Goal: Information Seeking & Learning: Learn about a topic

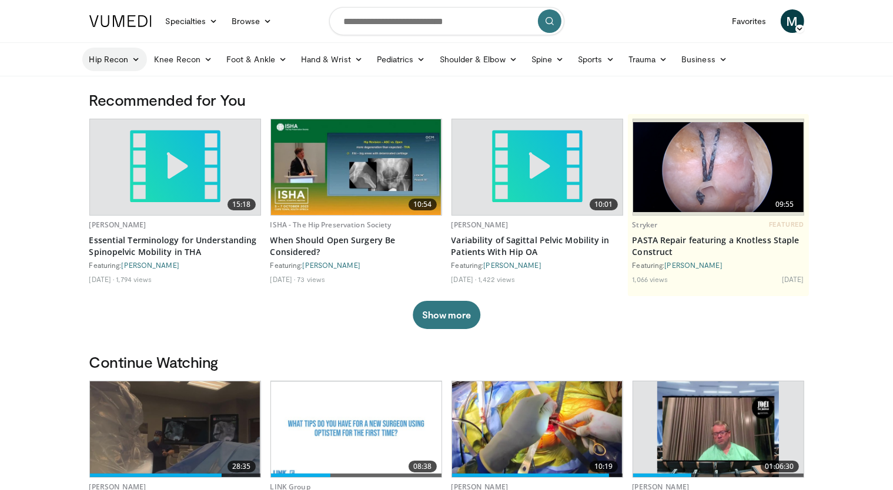
click at [128, 57] on link "Hip Recon" at bounding box center [114, 60] width 65 height 24
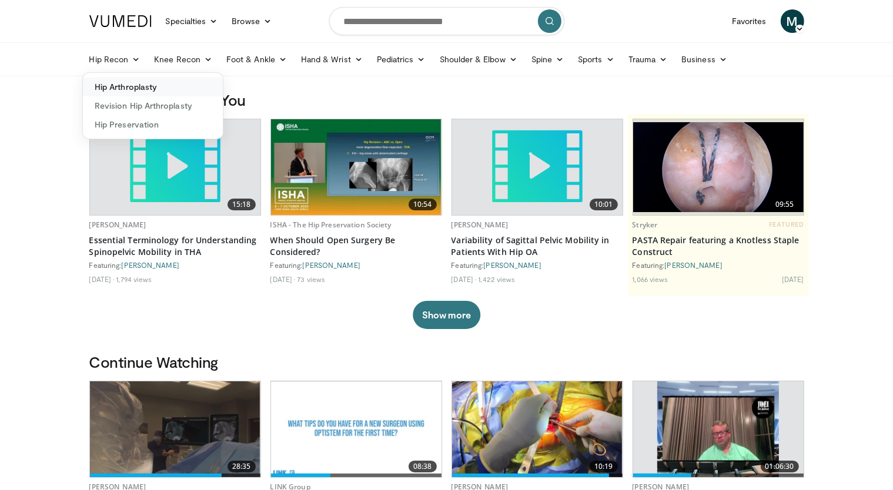
click at [151, 85] on link "Hip Arthroplasty" at bounding box center [153, 87] width 140 height 19
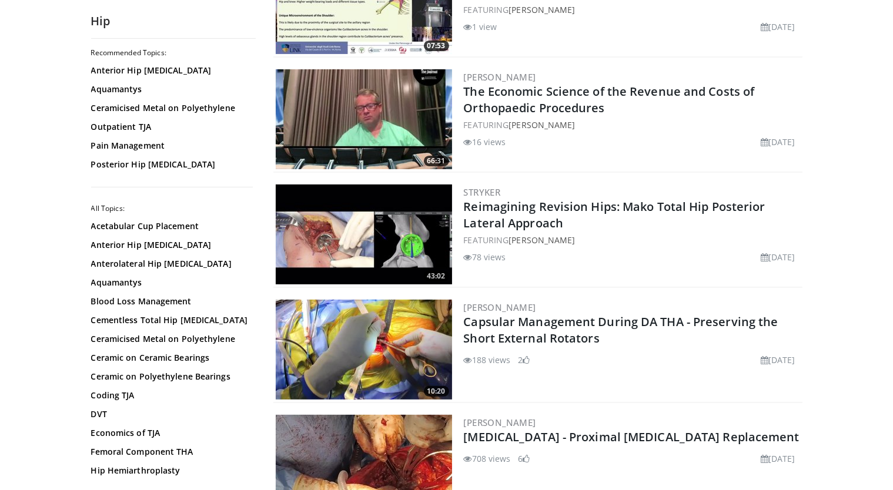
scroll to position [412, 0]
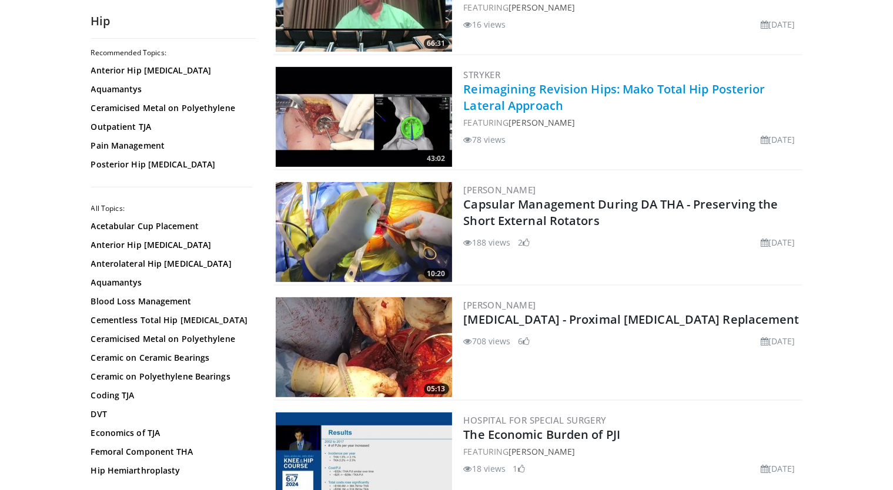
click at [540, 93] on link "Reimagining Revision Hips: Mako Total Hip Posterior Lateral Approach" at bounding box center [615, 97] width 302 height 32
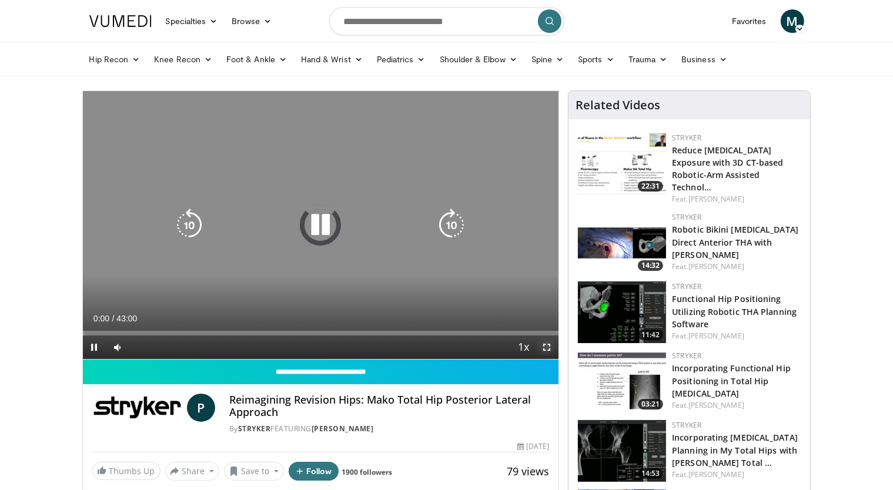
drag, startPoint x: 548, startPoint y: 349, endPoint x: 548, endPoint y: 400, distance: 51.1
click at [548, 349] on span "Video Player" at bounding box center [547, 348] width 24 height 24
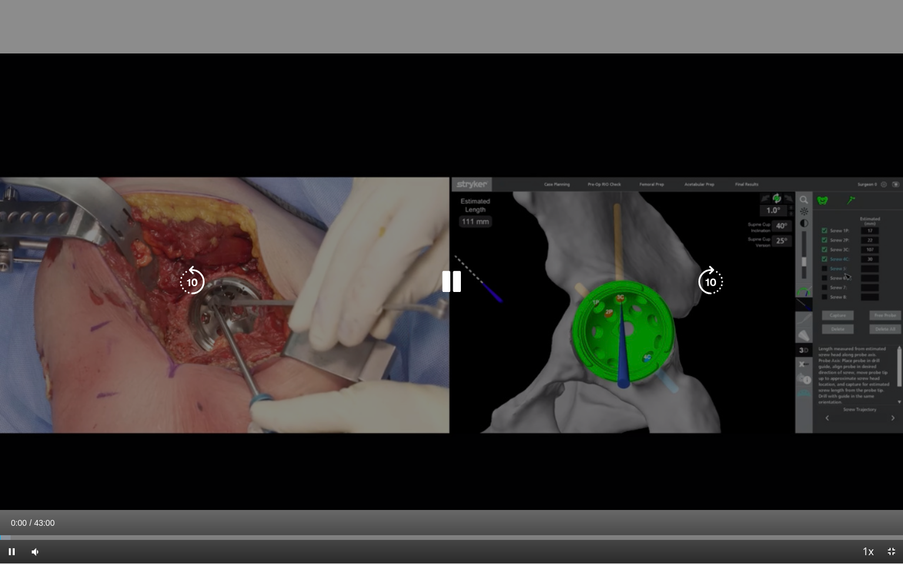
click at [709, 287] on icon "Video Player" at bounding box center [710, 282] width 33 height 33
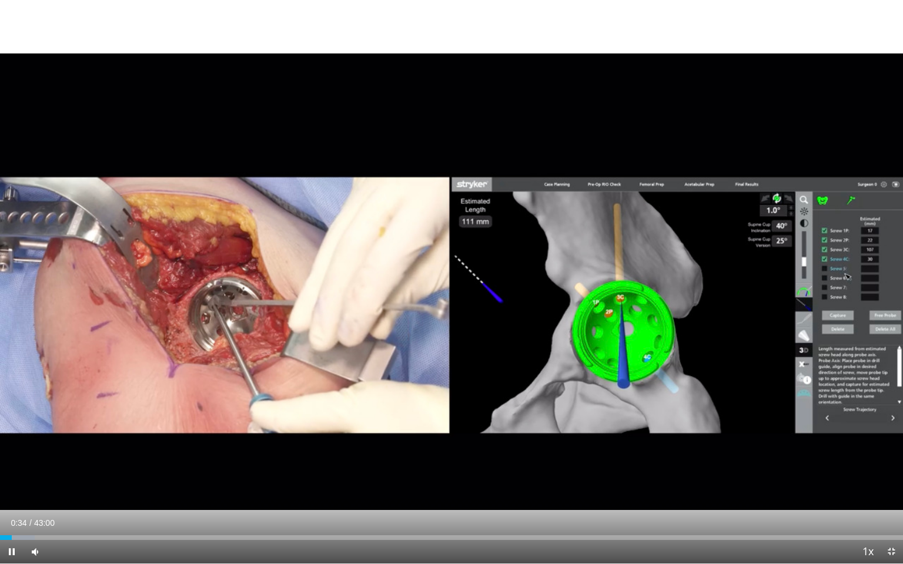
click at [709, 287] on div "30 seconds Tap to unmute" at bounding box center [451, 282] width 903 height 564
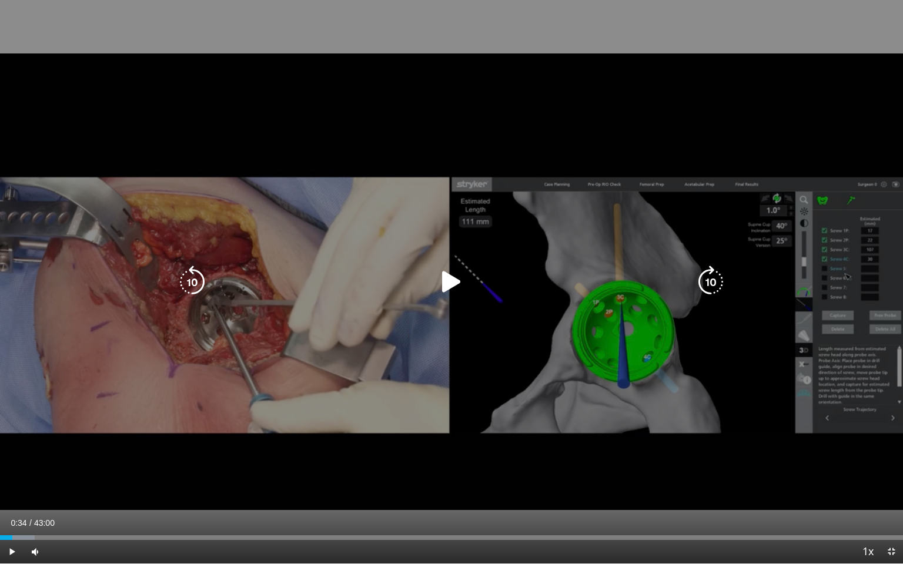
click at [449, 287] on icon "Video Player" at bounding box center [451, 282] width 33 height 33
click at [705, 282] on icon "Video Player" at bounding box center [710, 282] width 33 height 33
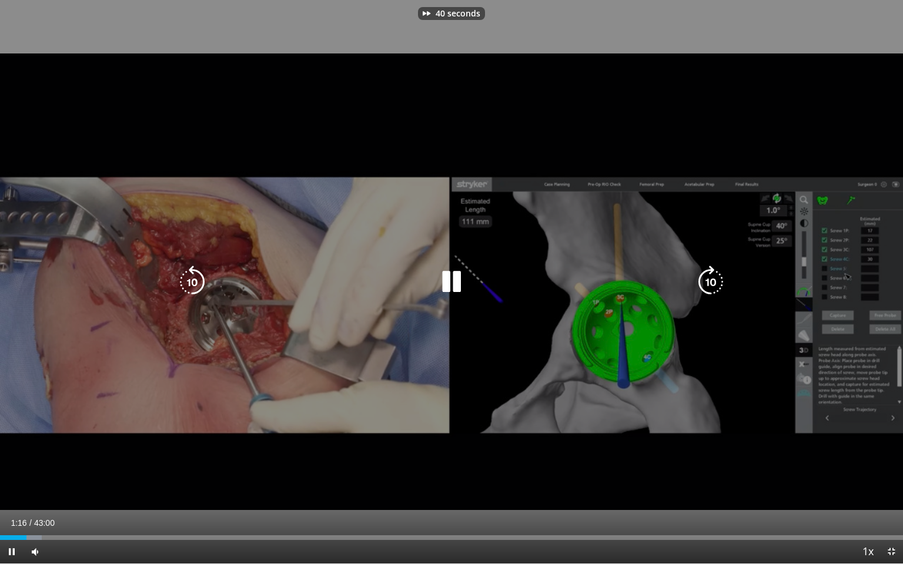
click at [705, 282] on icon "Video Player" at bounding box center [710, 282] width 33 height 33
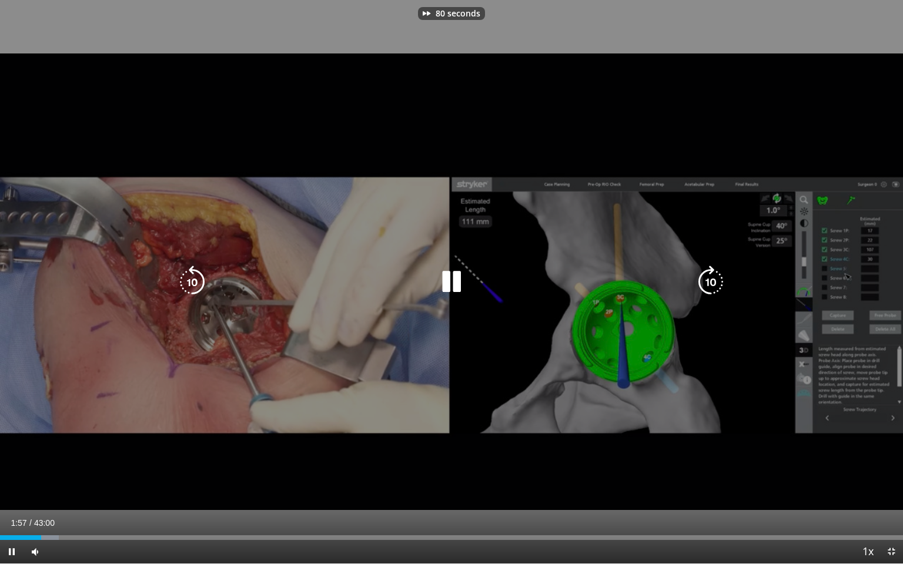
click at [705, 282] on icon "Video Player" at bounding box center [710, 282] width 33 height 33
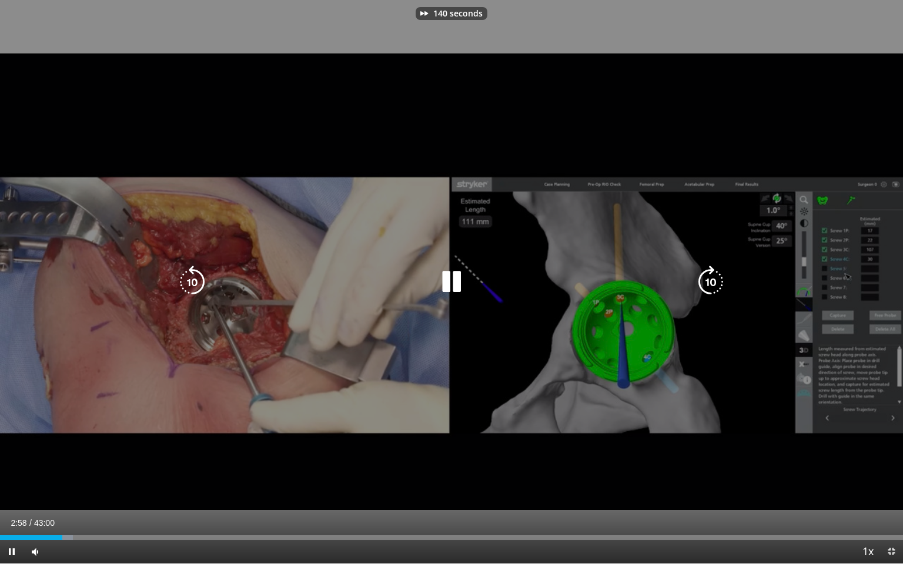
click at [705, 282] on icon "Video Player" at bounding box center [710, 282] width 33 height 33
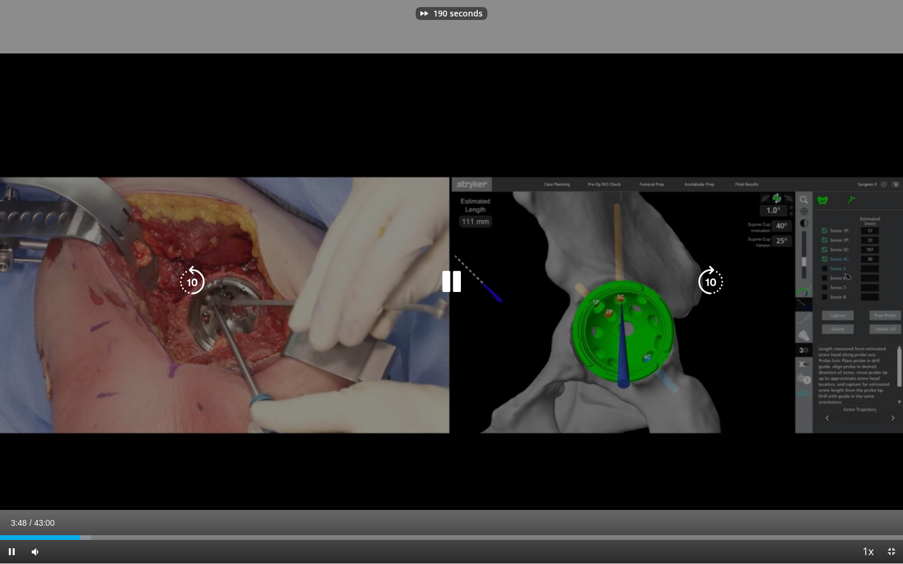
click at [705, 282] on icon "Video Player" at bounding box center [710, 282] width 33 height 33
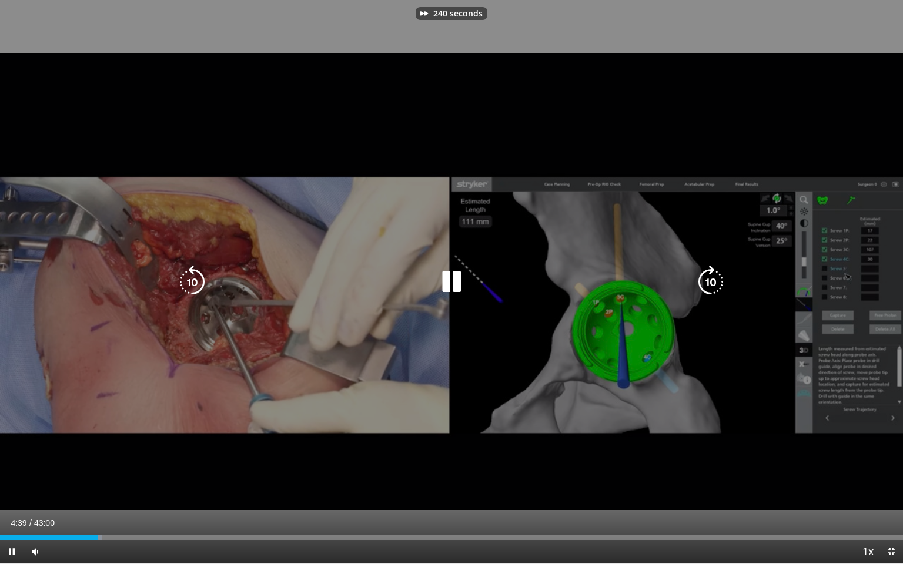
click at [705, 282] on icon "Video Player" at bounding box center [710, 282] width 33 height 33
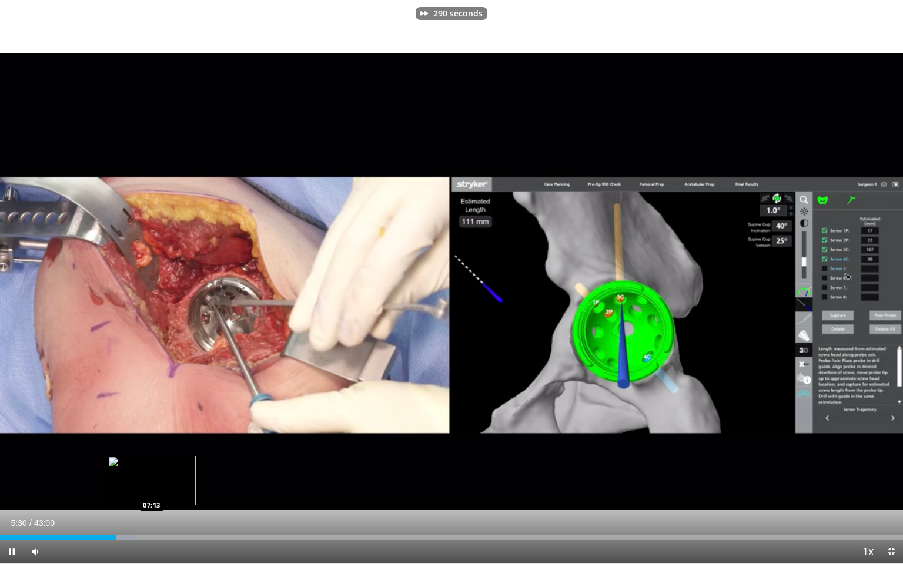
click at [153, 490] on div "Loaded : 15.13% 05:30 07:13" at bounding box center [451, 538] width 903 height 5
click at [198, 490] on div "Loaded : 18.23% 07:19 09:24" at bounding box center [451, 534] width 903 height 11
click at [232, 490] on div "Loaded : 22.88% 09:27 11:02" at bounding box center [451, 538] width 903 height 5
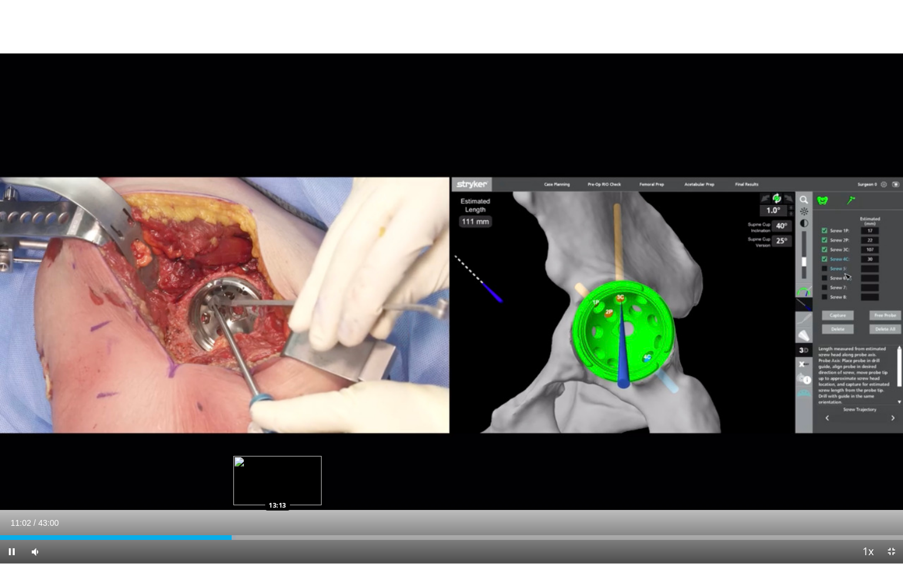
click at [277, 490] on div "Loaded : 26.13% 11:02 13:13" at bounding box center [451, 534] width 903 height 11
click at [322, 490] on div "Loaded : 32.58% 13:15 15:19" at bounding box center [451, 538] width 903 height 5
click at [371, 490] on div "Loaded : 37.62% 15:20 17:40" at bounding box center [451, 538] width 903 height 5
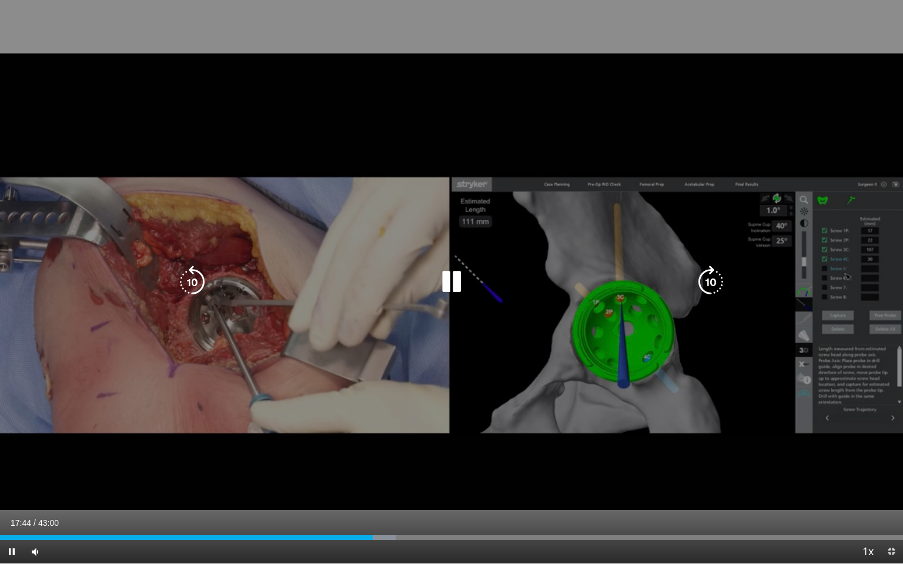
click at [720, 284] on icon "Video Player" at bounding box center [710, 282] width 33 height 33
click at [708, 282] on icon "Video Player" at bounding box center [710, 282] width 33 height 33
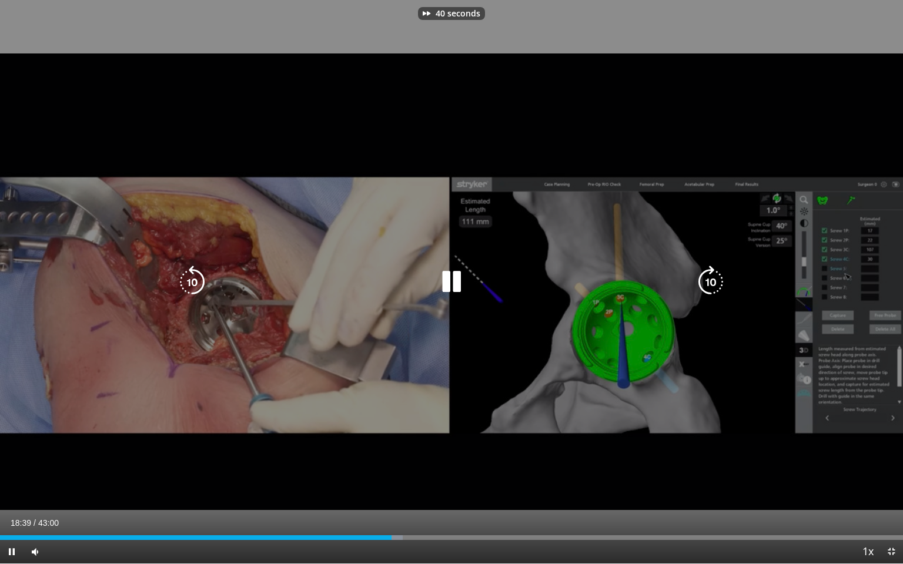
click at [708, 282] on icon "Video Player" at bounding box center [710, 282] width 33 height 33
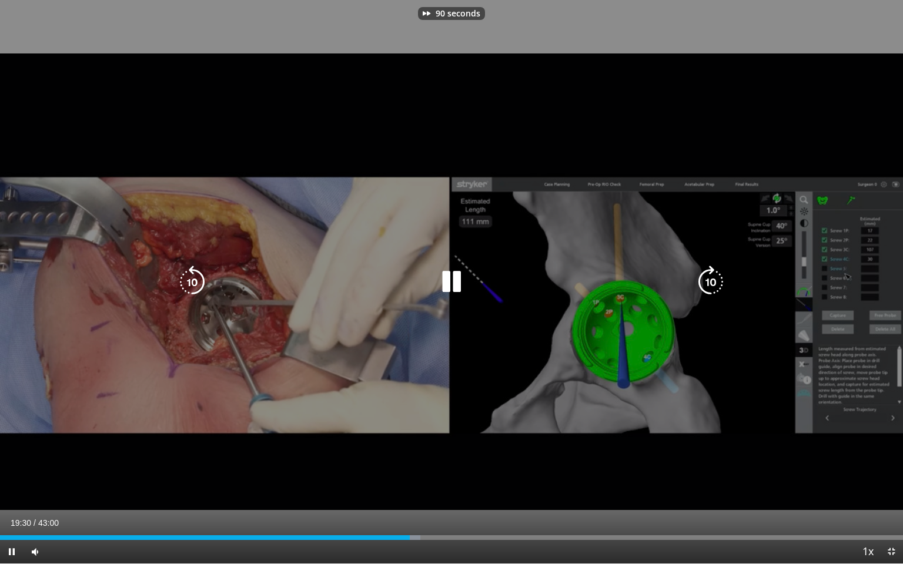
click at [708, 282] on icon "Video Player" at bounding box center [710, 282] width 33 height 33
click at [702, 280] on icon "Video Player" at bounding box center [710, 282] width 33 height 33
click at [701, 279] on icon "Video Player" at bounding box center [710, 282] width 33 height 33
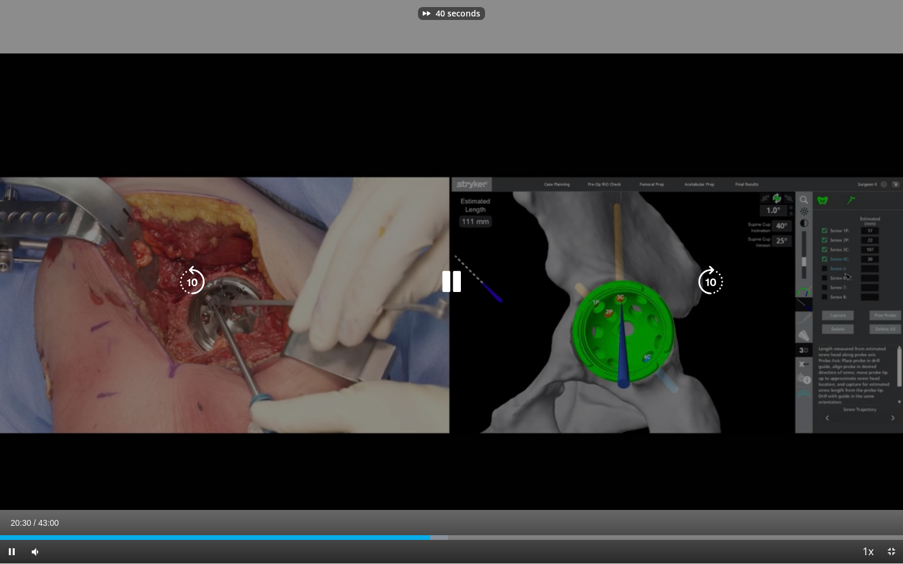
click at [701, 279] on icon "Video Player" at bounding box center [710, 282] width 33 height 33
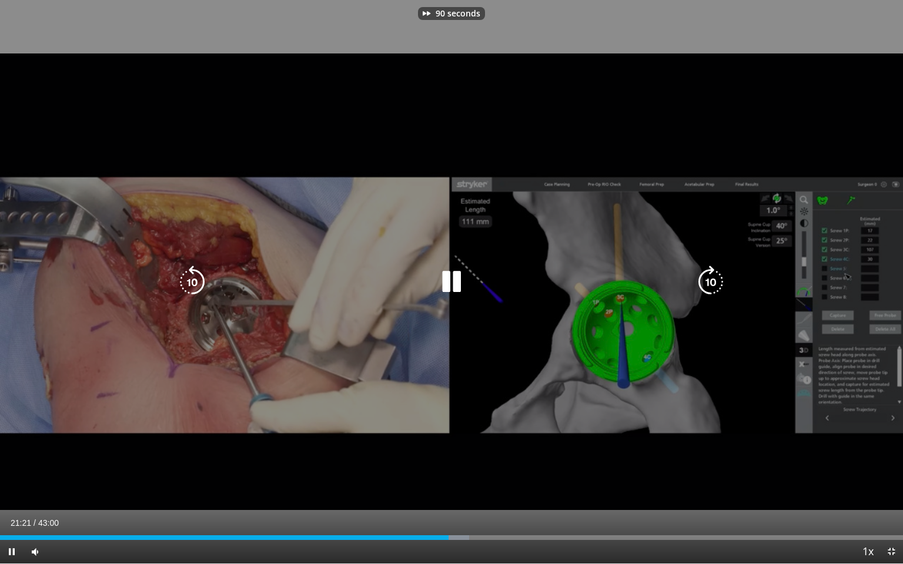
click at [701, 279] on icon "Video Player" at bounding box center [710, 282] width 33 height 33
click at [698, 277] on icon "Video Player" at bounding box center [710, 282] width 33 height 33
click at [704, 275] on icon "Video Player" at bounding box center [710, 282] width 33 height 33
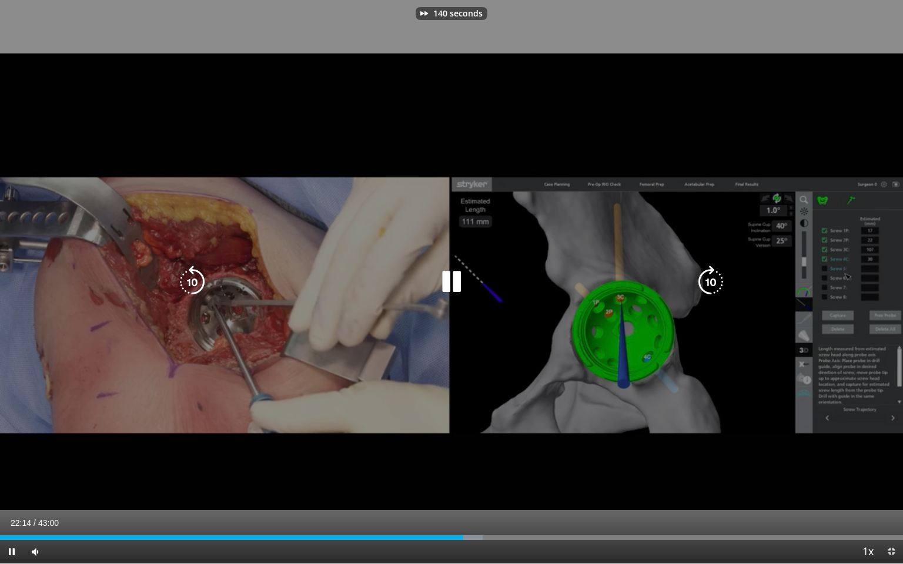
click at [704, 275] on icon "Video Player" at bounding box center [710, 282] width 33 height 33
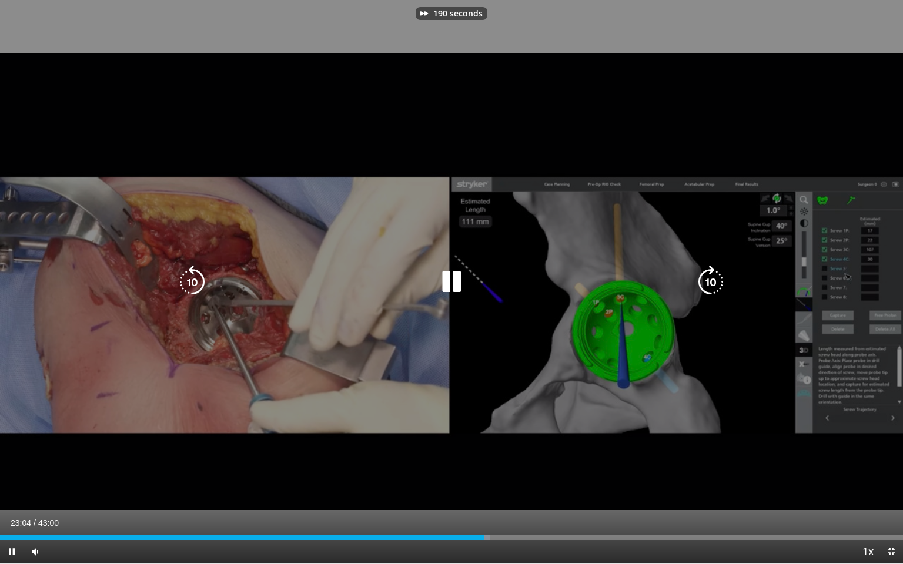
click at [704, 275] on icon "Video Player" at bounding box center [710, 282] width 33 height 33
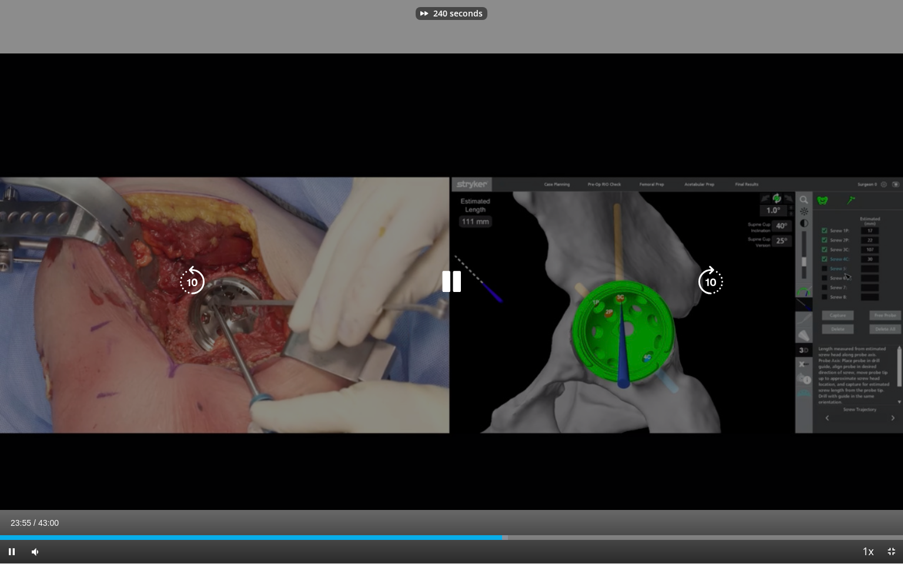
click at [704, 275] on icon "Video Player" at bounding box center [710, 282] width 33 height 33
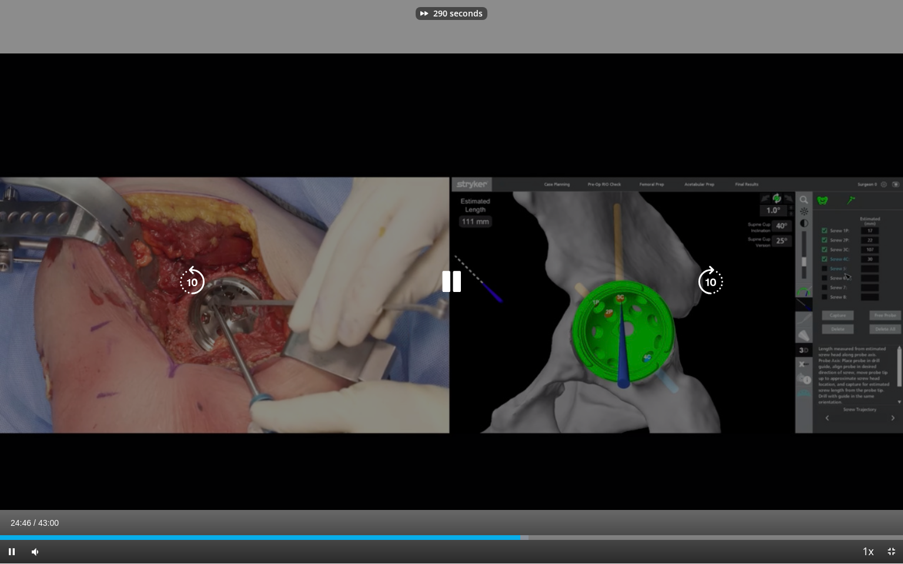
click at [704, 275] on icon "Video Player" at bounding box center [710, 282] width 33 height 33
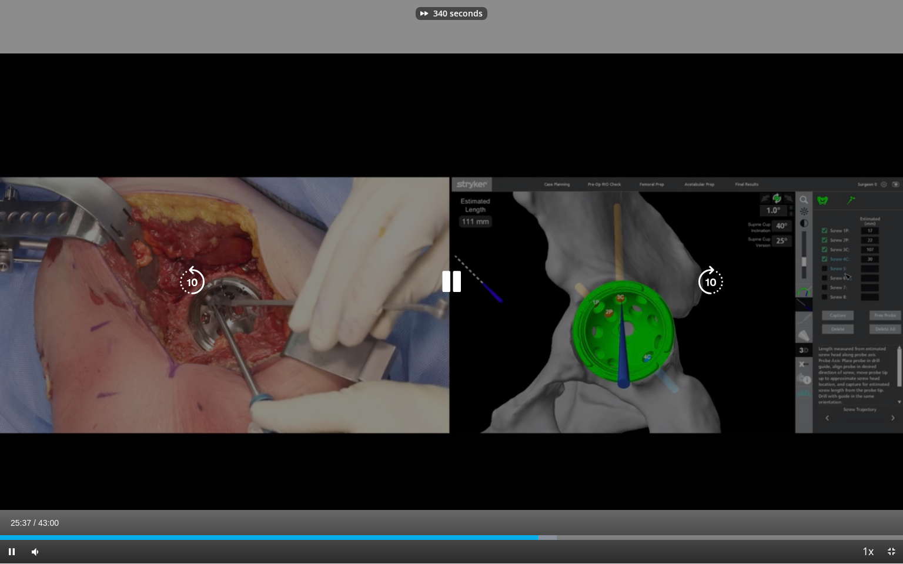
click at [704, 275] on icon "Video Player" at bounding box center [710, 282] width 33 height 33
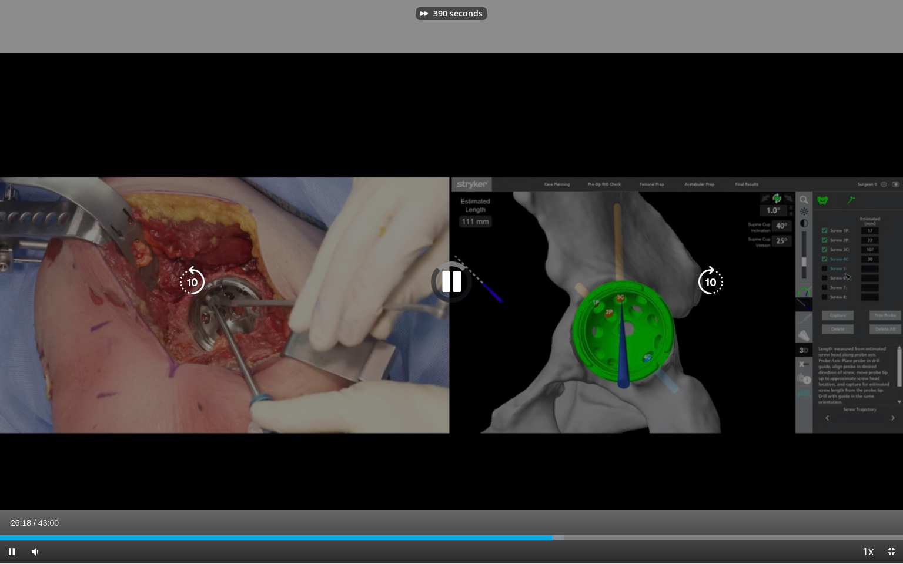
click at [704, 275] on icon "Video Player" at bounding box center [710, 282] width 33 height 33
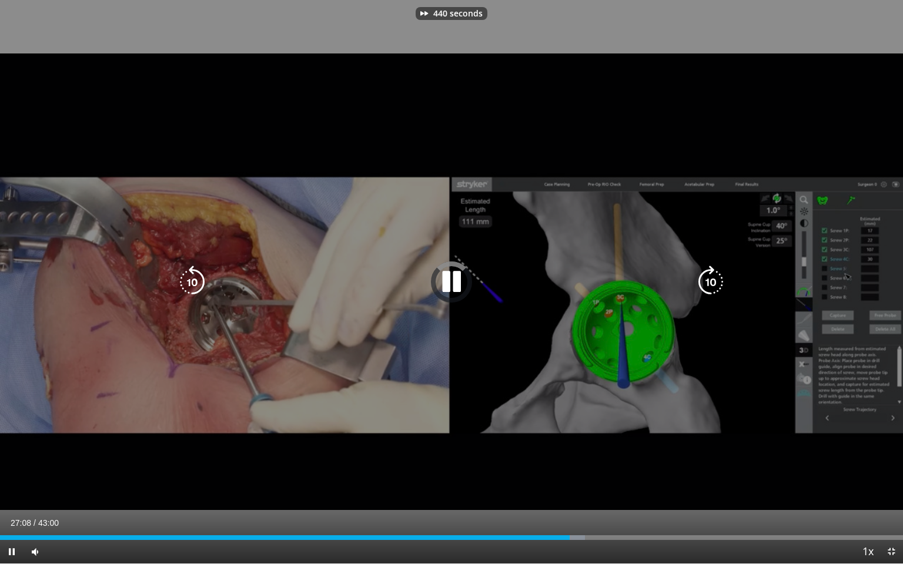
click at [704, 275] on icon "Video Player" at bounding box center [710, 282] width 33 height 33
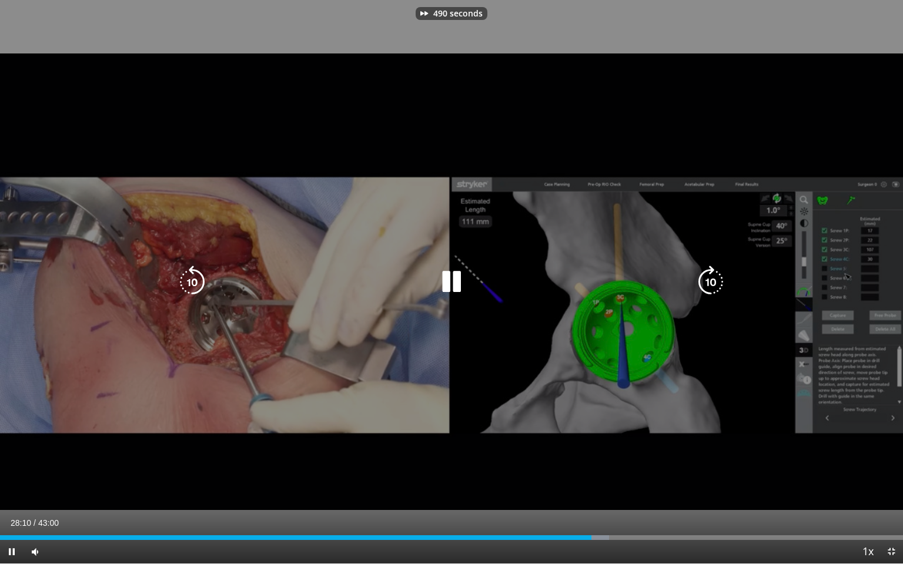
click at [704, 275] on icon "Video Player" at bounding box center [710, 282] width 33 height 33
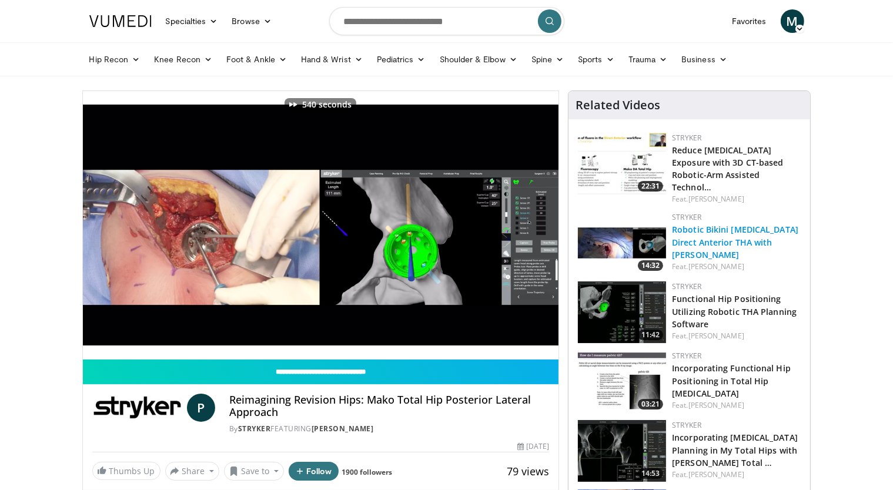
click at [704, 224] on link "Robotic Bikini Incision Direct Anterior THA with Dr. Erik Schnaser" at bounding box center [735, 242] width 126 height 36
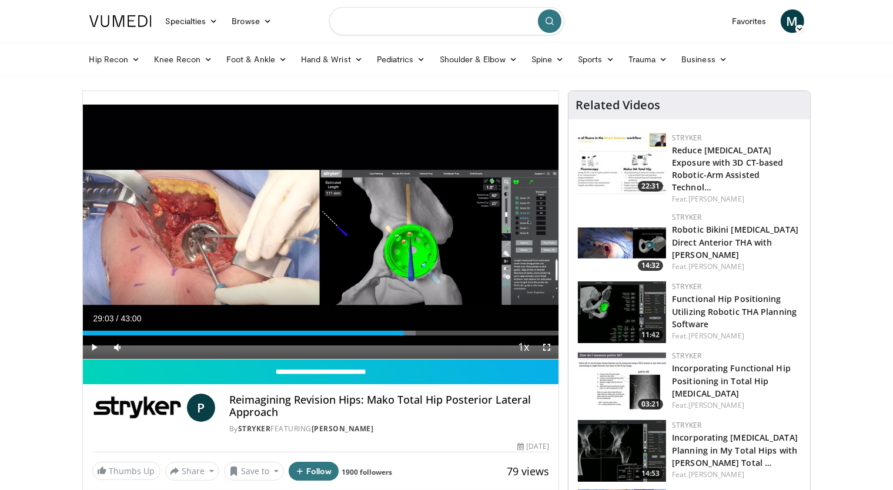
click at [391, 25] on input "Search topics, interventions" at bounding box center [446, 21] width 235 height 28
type input "**********"
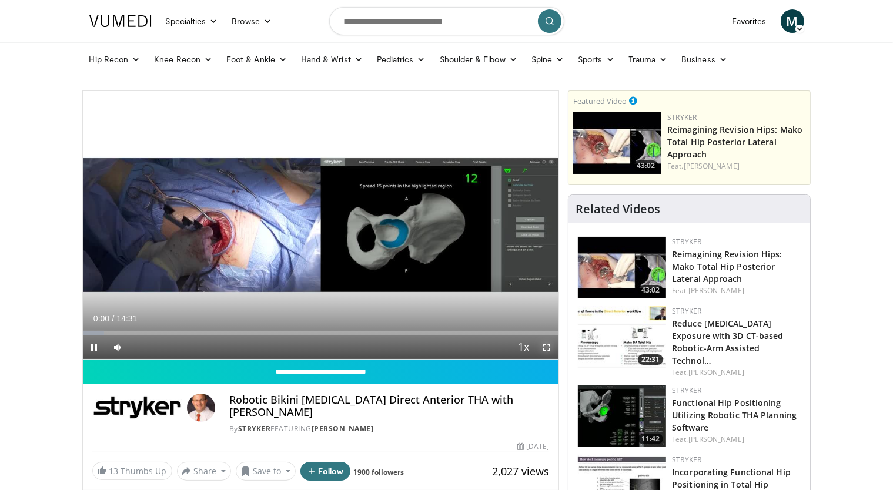
click at [546, 346] on span "Video Player" at bounding box center [547, 348] width 24 height 24
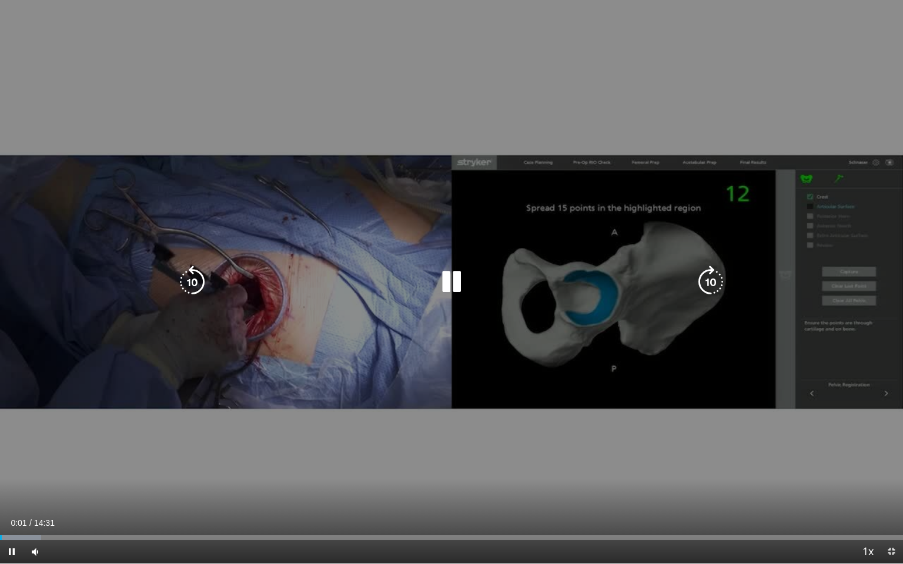
click at [710, 287] on icon "Video Player" at bounding box center [710, 282] width 33 height 33
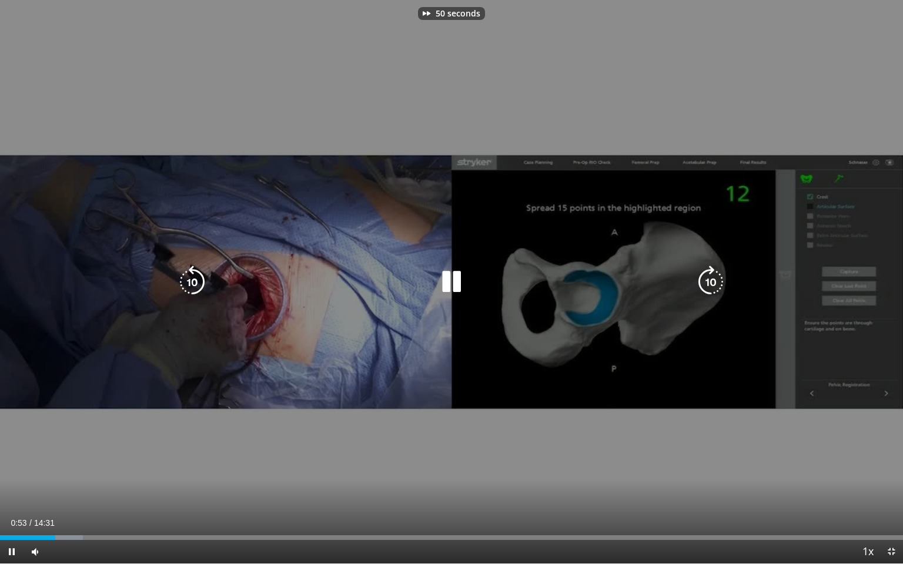
click at [710, 287] on icon "Video Player" at bounding box center [710, 282] width 33 height 33
click at [708, 287] on icon "Video Player" at bounding box center [710, 282] width 33 height 33
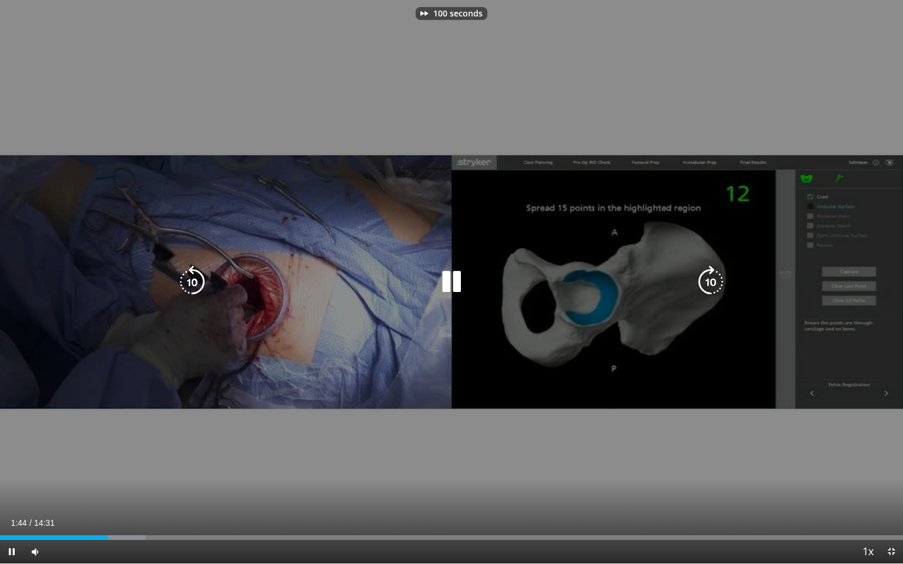
click at [708, 287] on icon "Video Player" at bounding box center [710, 282] width 33 height 33
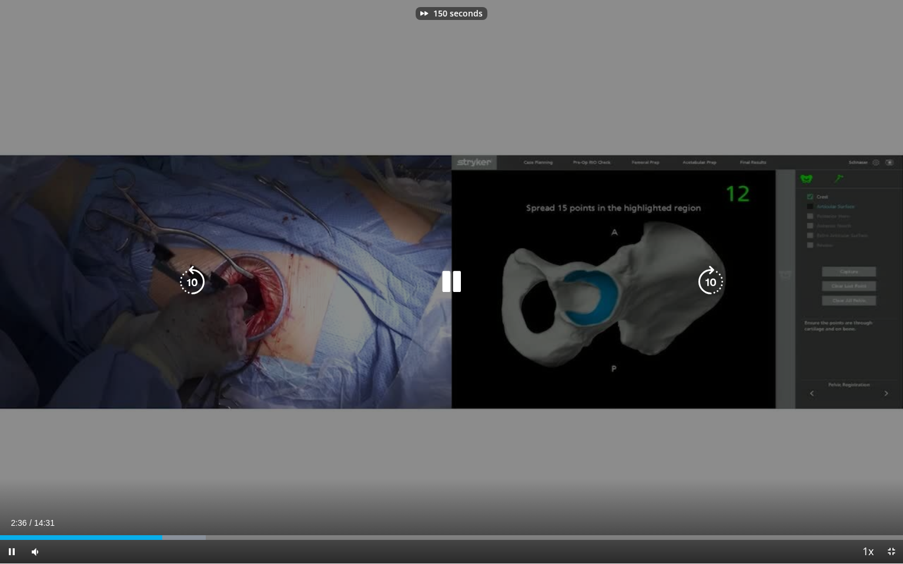
click at [708, 287] on icon "Video Player" at bounding box center [710, 282] width 33 height 33
click at [707, 287] on icon "Video Player" at bounding box center [710, 282] width 33 height 33
click at [706, 286] on icon "Video Player" at bounding box center [710, 282] width 33 height 33
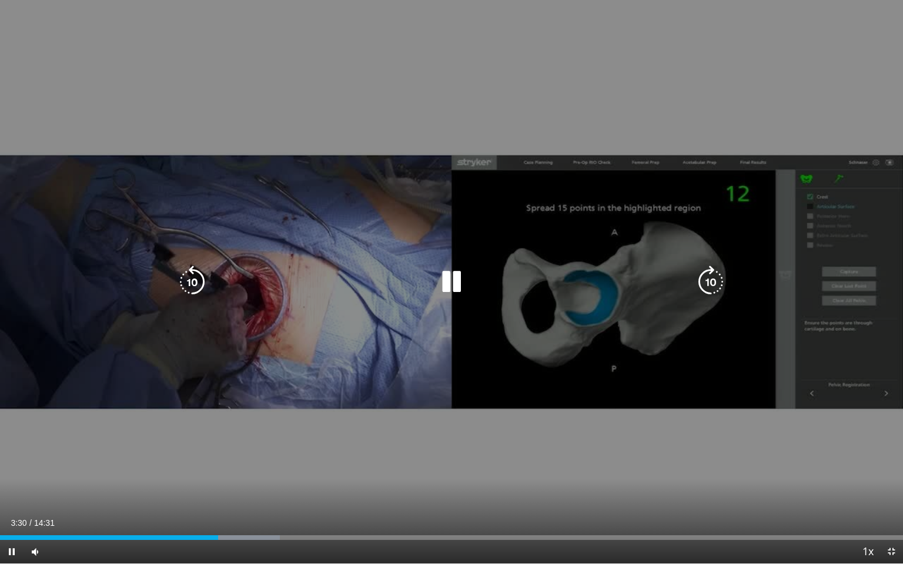
click at [184, 280] on icon "Video Player" at bounding box center [192, 282] width 33 height 33
drag, startPoint x: 395, startPoint y: 446, endPoint x: 675, endPoint y: 437, distance: 280.0
click at [675, 437] on div "10 seconds Tap to unmute" at bounding box center [451, 282] width 903 height 564
click at [620, 406] on div "10 seconds Tap to unmute" at bounding box center [451, 282] width 903 height 564
click at [439, 287] on icon "Video Player" at bounding box center [451, 282] width 33 height 33
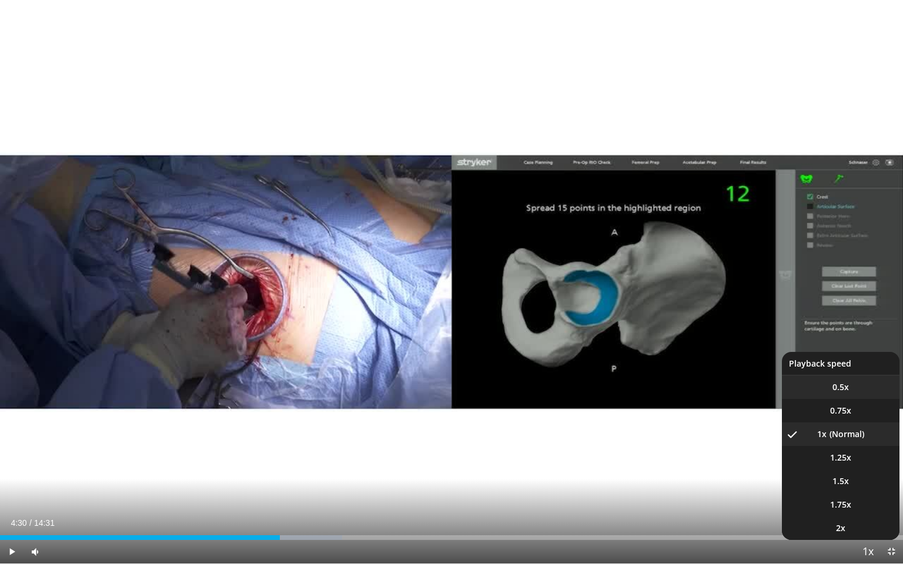
click at [860, 391] on li "0.5x" at bounding box center [841, 388] width 118 height 24
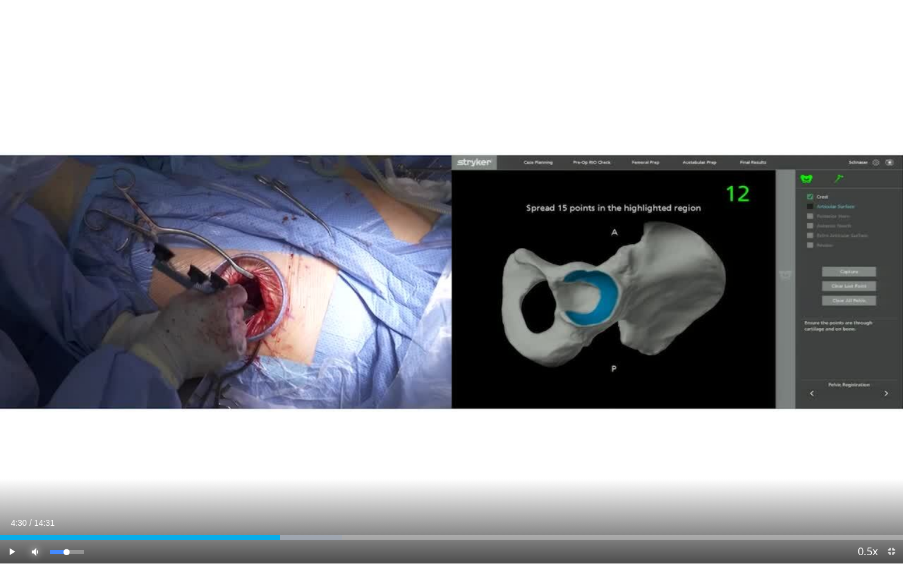
click at [40, 490] on span "Video Player" at bounding box center [36, 552] width 24 height 24
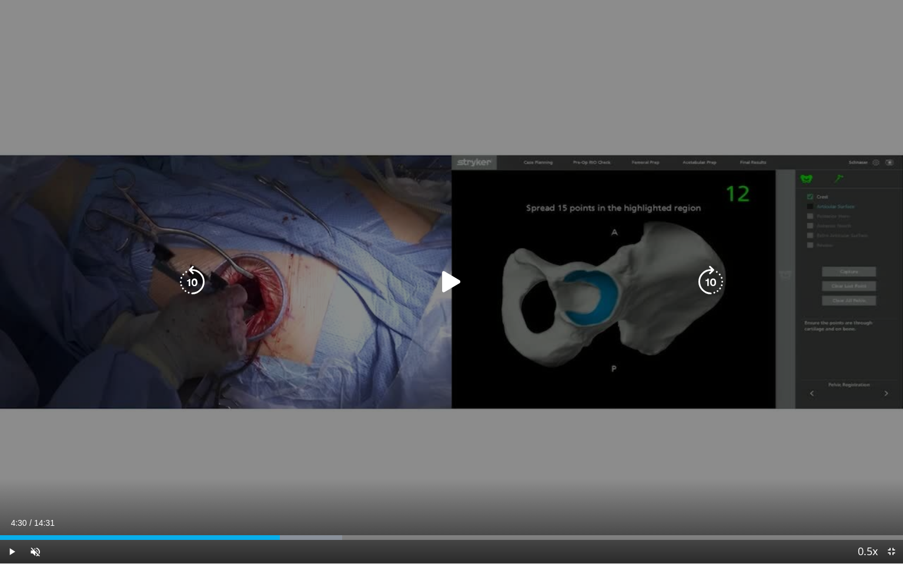
click at [446, 285] on icon "Video Player" at bounding box center [451, 282] width 33 height 33
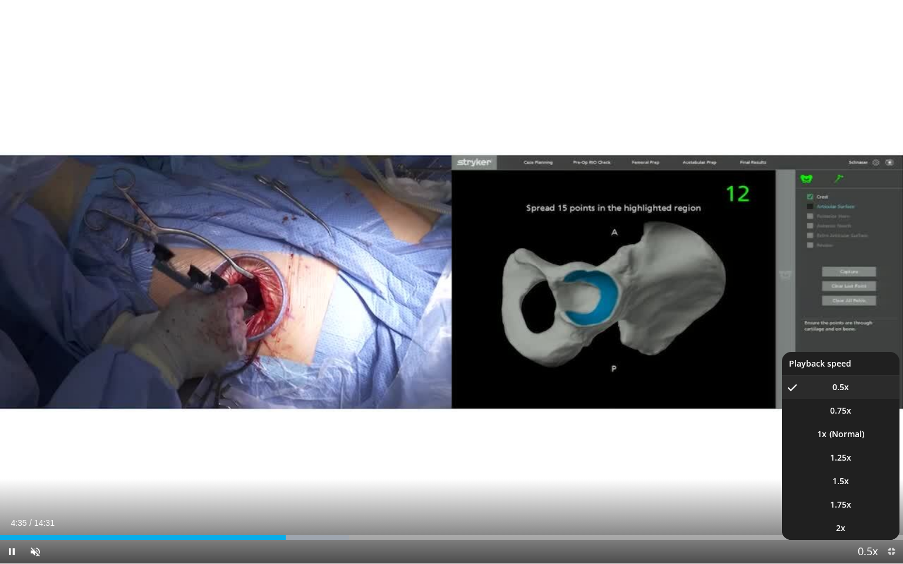
click at [861, 490] on span "Video Player" at bounding box center [868, 553] width 16 height 24
click at [835, 437] on li "1x" at bounding box center [841, 435] width 118 height 24
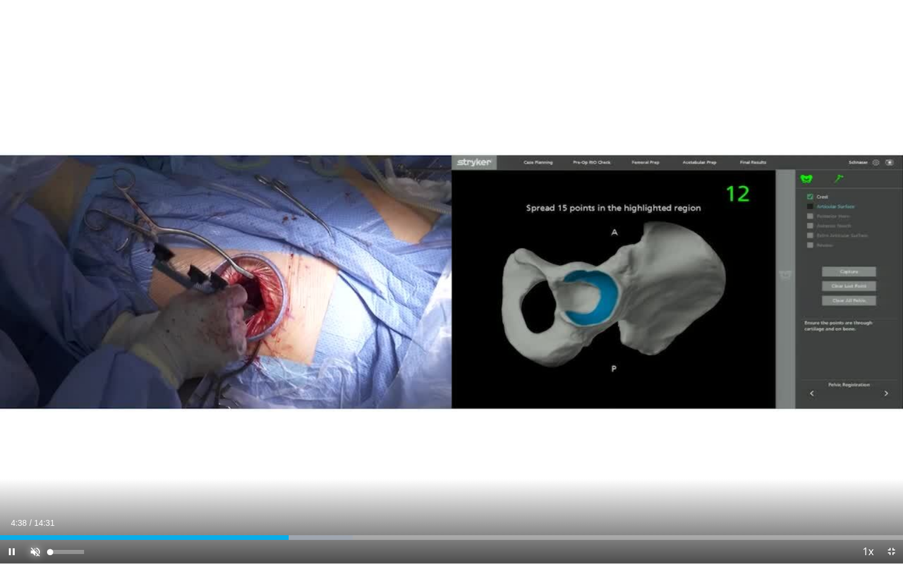
click at [40, 490] on span "Video Player" at bounding box center [36, 552] width 24 height 24
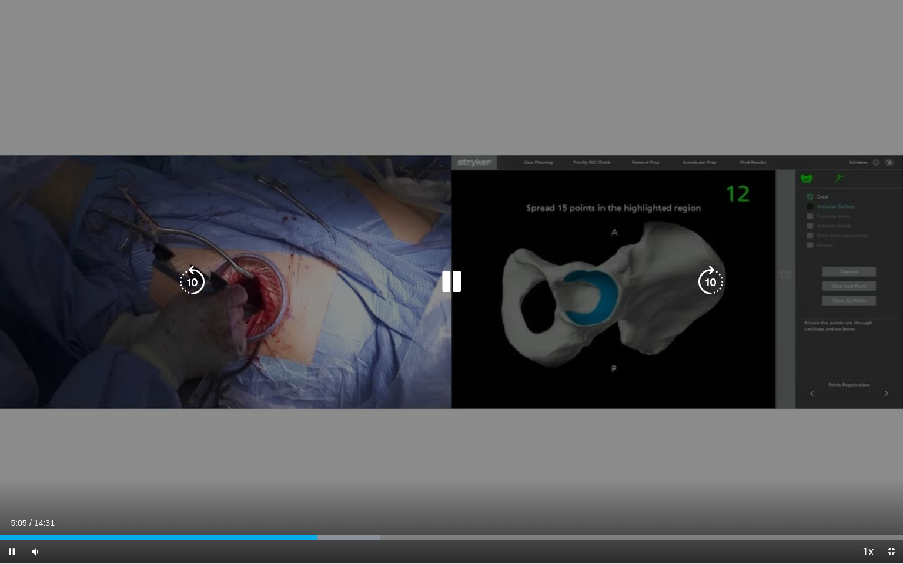
click at [701, 281] on icon "Video Player" at bounding box center [710, 282] width 33 height 33
drag, startPoint x: 697, startPoint y: 280, endPoint x: 677, endPoint y: 244, distance: 41.1
click at [677, 244] on div "30 seconds Tap to unmute" at bounding box center [451, 282] width 903 height 564
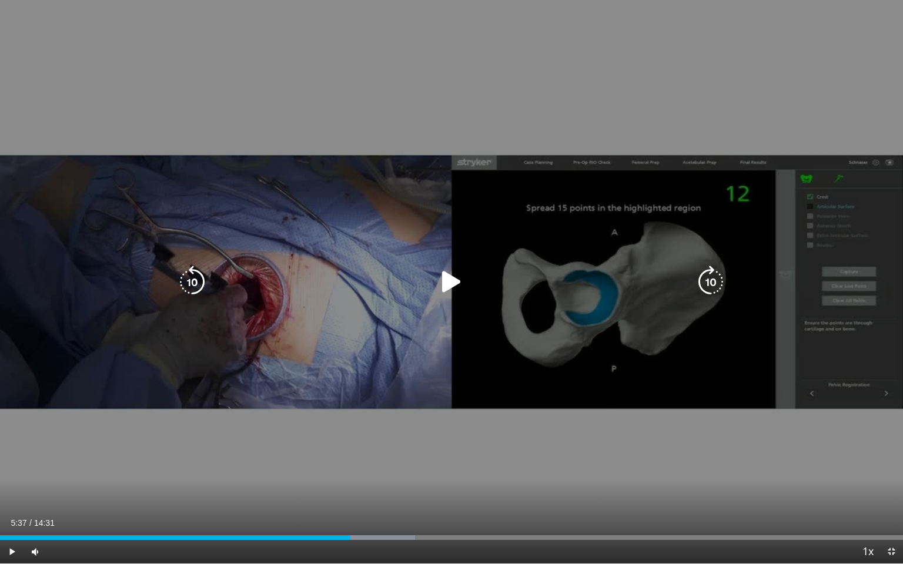
click at [603, 286] on div "Video Player" at bounding box center [451, 282] width 542 height 24
click at [460, 282] on icon "Video Player" at bounding box center [451, 282] width 33 height 33
click at [703, 279] on icon "Video Player" at bounding box center [710, 282] width 33 height 33
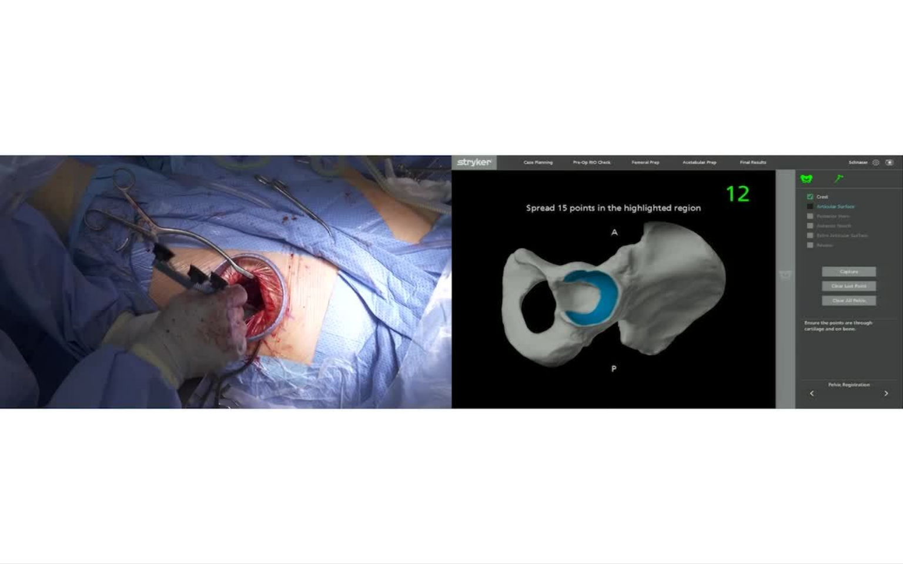
click at [703, 279] on div "30 seconds Tap to unmute" at bounding box center [451, 282] width 903 height 564
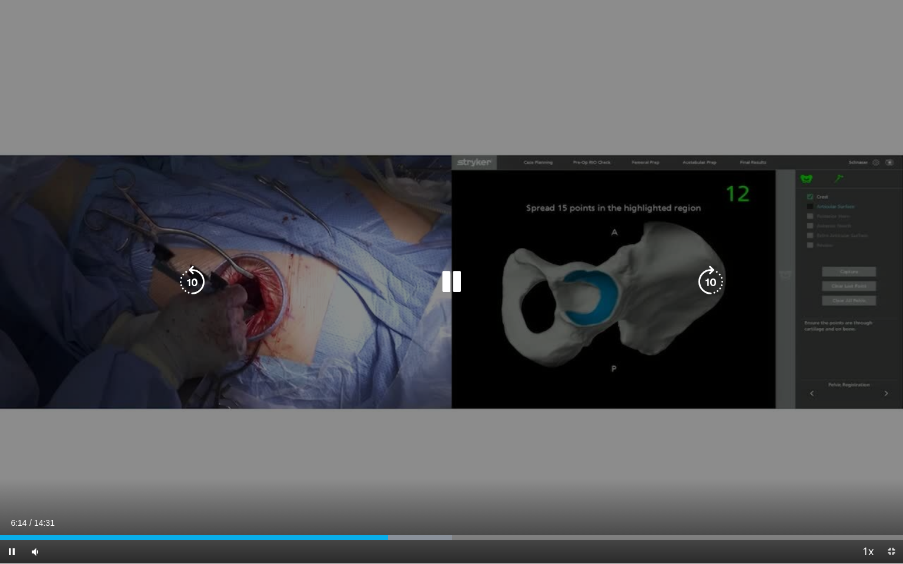
click at [717, 285] on icon "Video Player" at bounding box center [710, 282] width 33 height 33
click at [716, 279] on icon "Video Player" at bounding box center [710, 282] width 33 height 33
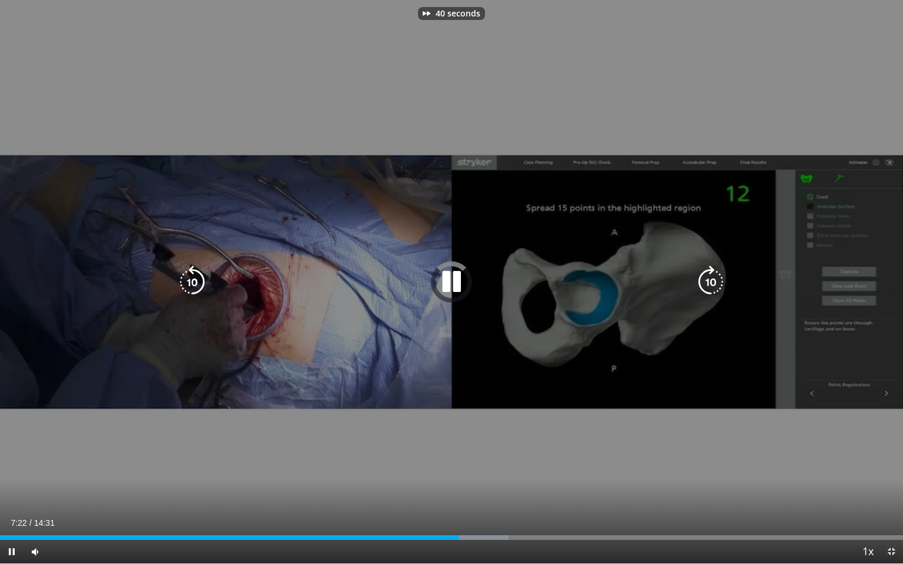
click at [716, 279] on icon "Video Player" at bounding box center [710, 282] width 33 height 33
click at [716, 279] on div "70 seconds Tap to unmute" at bounding box center [451, 282] width 903 height 564
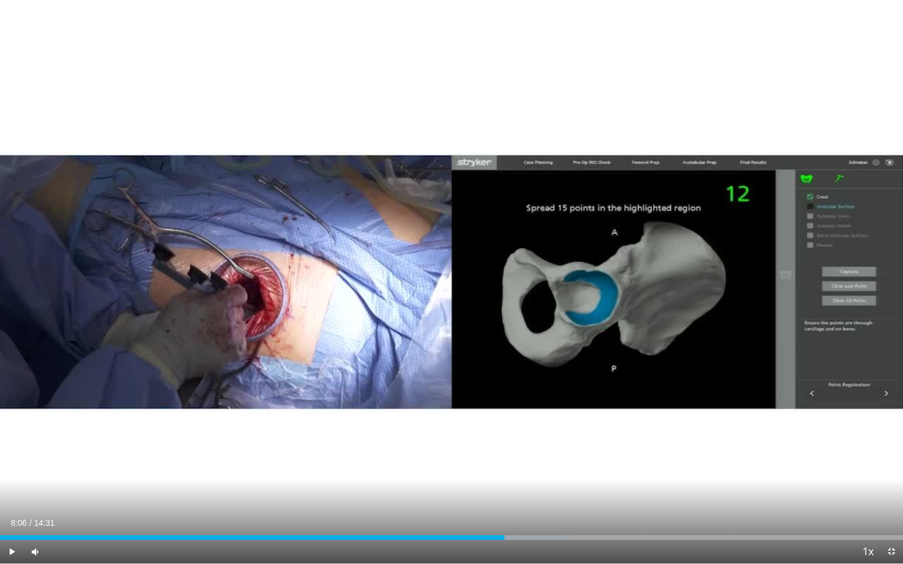
click at [716, 279] on div "70 seconds Tap to unmute" at bounding box center [451, 282] width 903 height 564
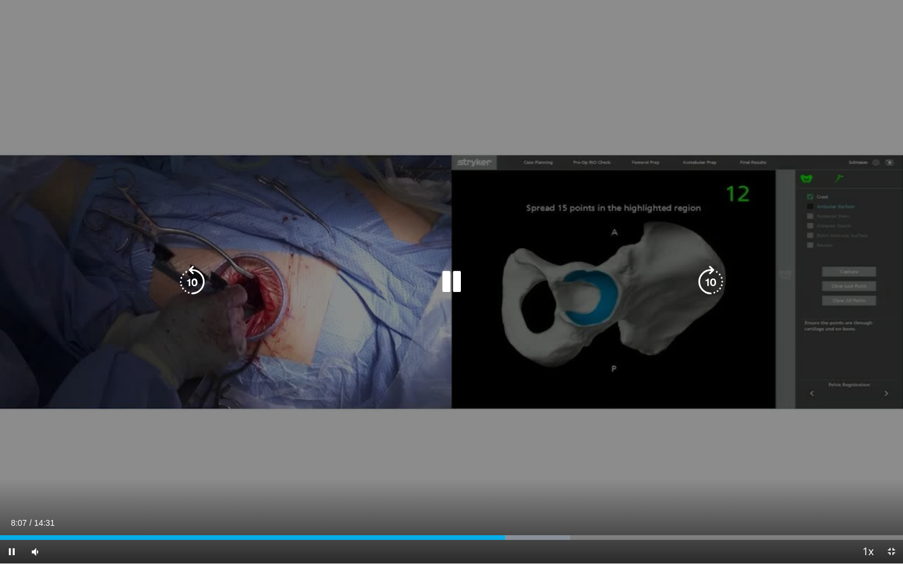
click at [704, 282] on icon "Video Player" at bounding box center [710, 282] width 33 height 33
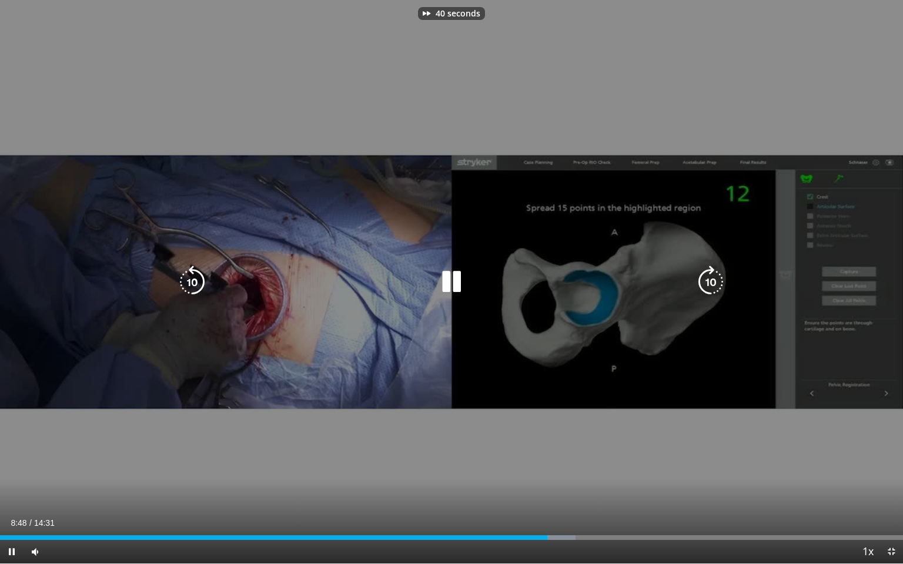
click at [704, 282] on icon "Video Player" at bounding box center [710, 282] width 33 height 33
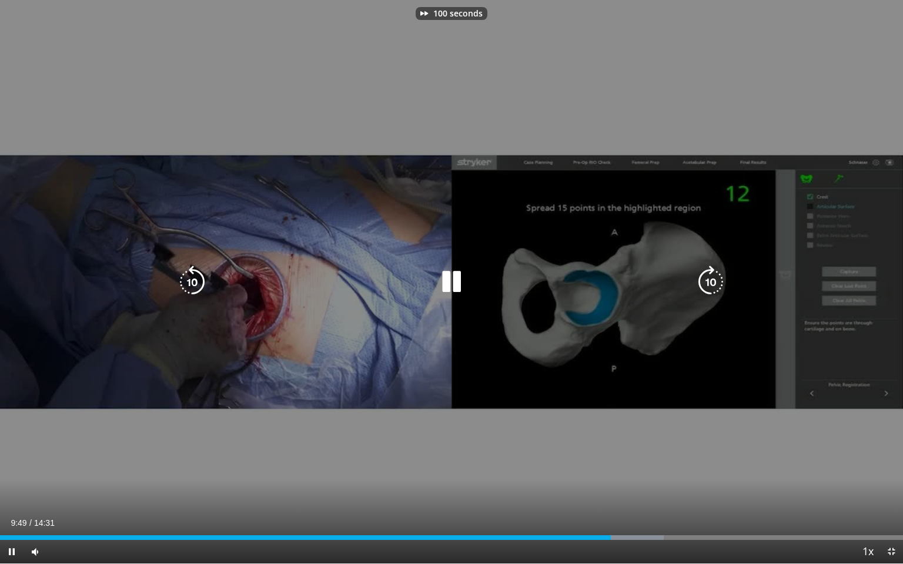
click at [704, 282] on icon "Video Player" at bounding box center [710, 282] width 33 height 33
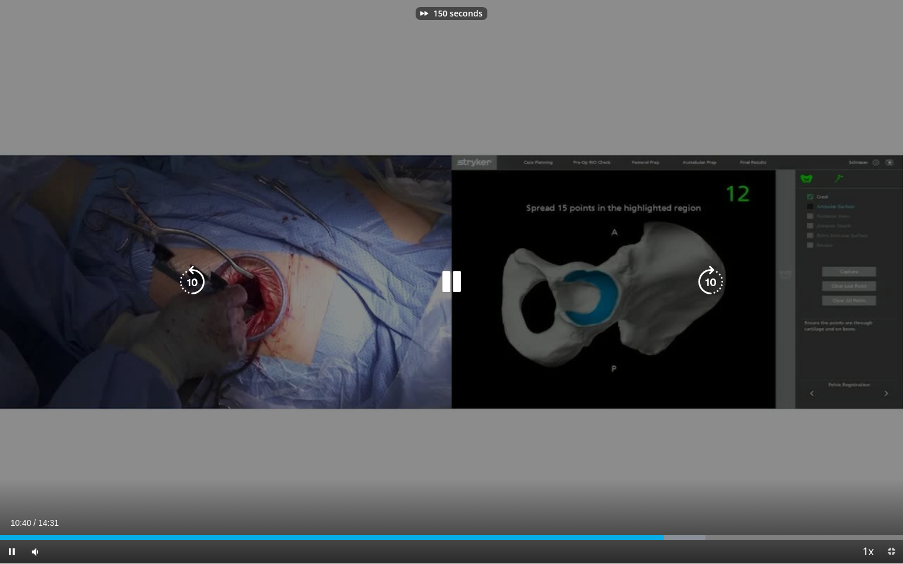
click at [704, 282] on icon "Video Player" at bounding box center [710, 282] width 33 height 33
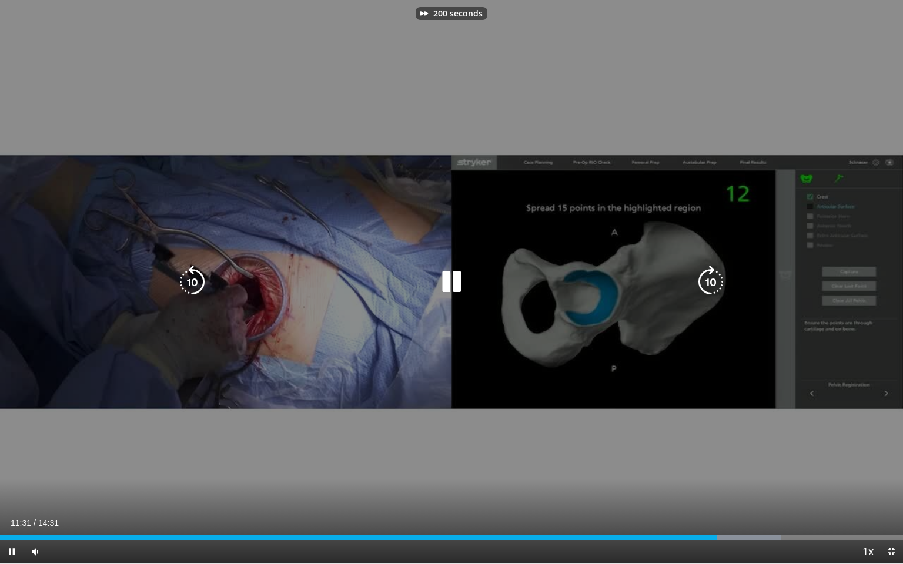
click at [704, 282] on icon "Video Player" at bounding box center [710, 282] width 33 height 33
click at [714, 282] on icon "Video Player" at bounding box center [710, 282] width 33 height 33
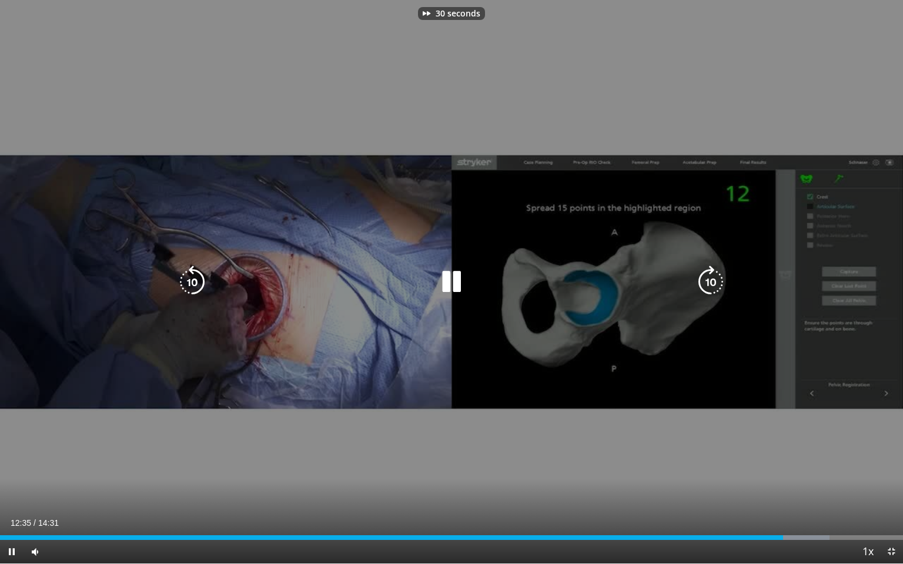
click at [713, 282] on icon "Video Player" at bounding box center [710, 282] width 33 height 33
click at [714, 283] on icon "Video Player" at bounding box center [710, 282] width 33 height 33
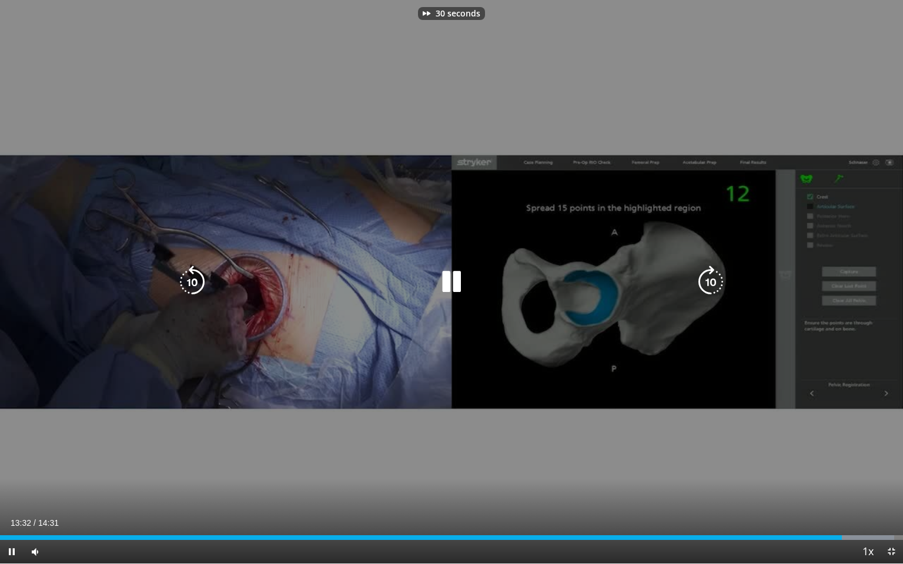
click at [714, 283] on icon "Video Player" at bounding box center [710, 282] width 33 height 33
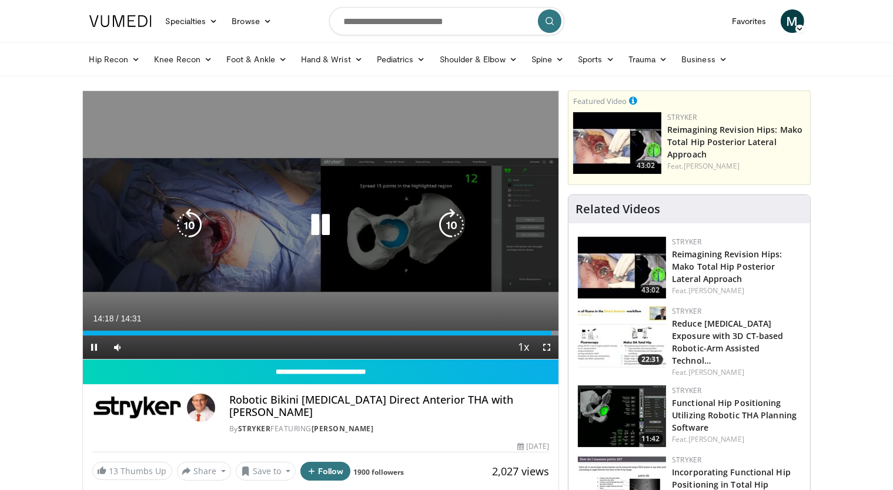
click at [329, 226] on icon "Video Player" at bounding box center [320, 225] width 33 height 33
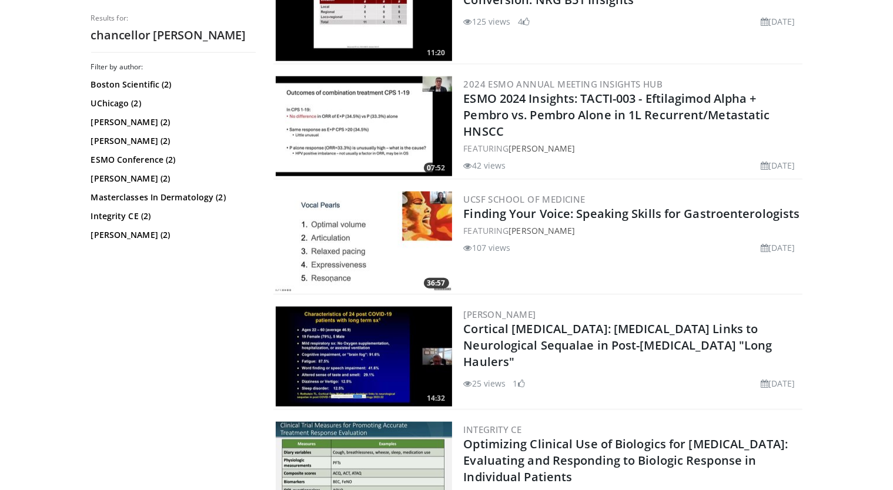
scroll to position [1529, 0]
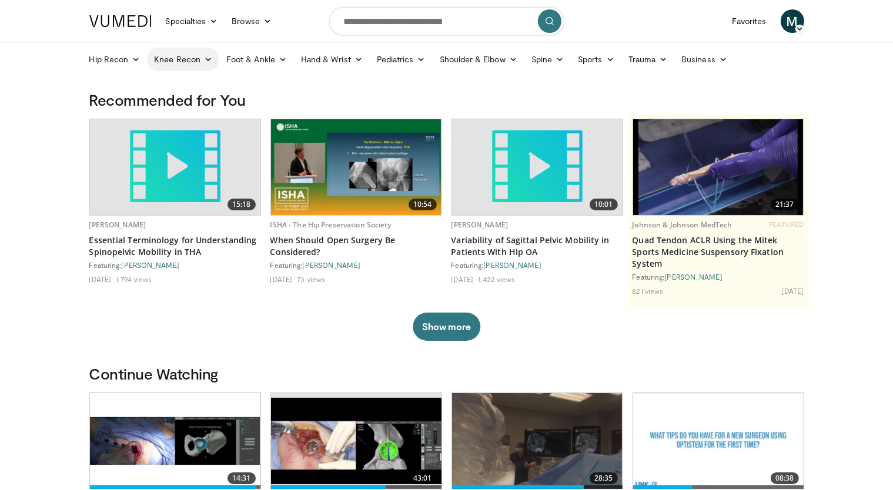
click at [185, 62] on link "Knee Recon" at bounding box center [183, 60] width 72 height 24
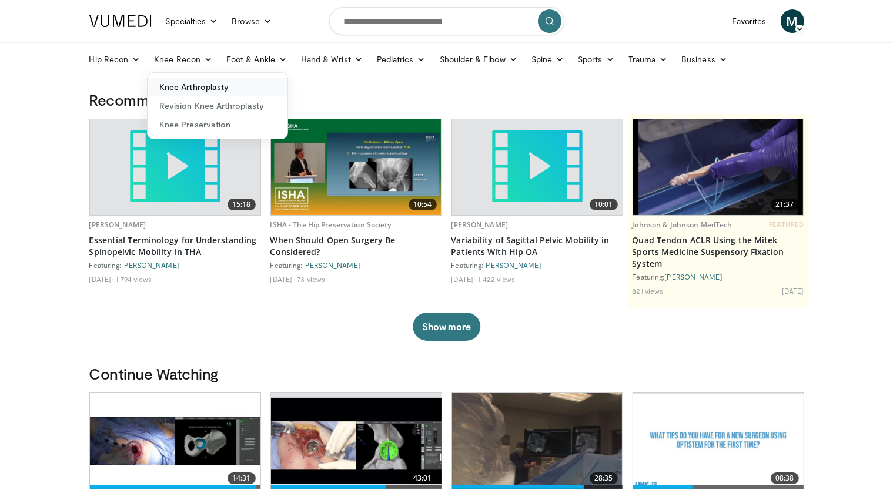
click at [207, 85] on link "Knee Arthroplasty" at bounding box center [218, 87] width 140 height 19
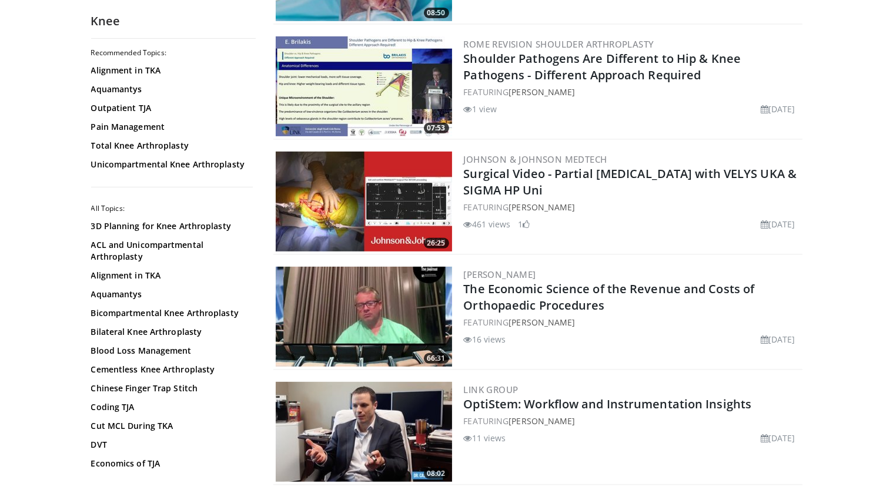
scroll to position [470, 0]
